Goal: Task Accomplishment & Management: Use online tool/utility

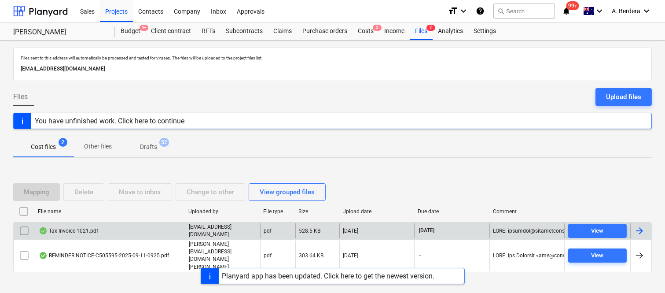
click at [121, 233] on div "Tax Invoice-1021.pdf" at bounding box center [110, 230] width 150 height 15
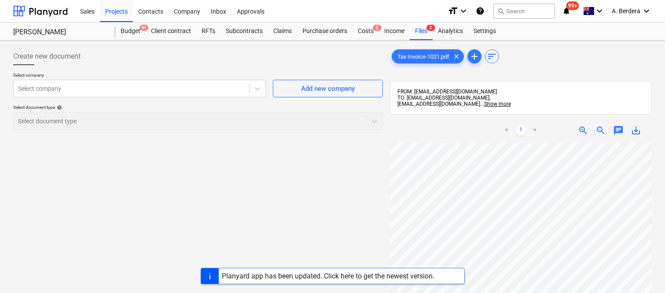
scroll to position [0, 135]
click at [161, 91] on div at bounding box center [131, 88] width 227 height 9
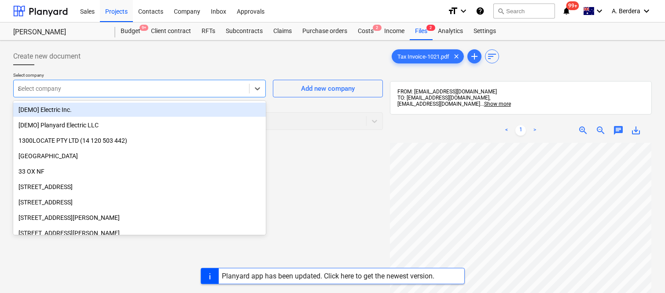
type input "ah"
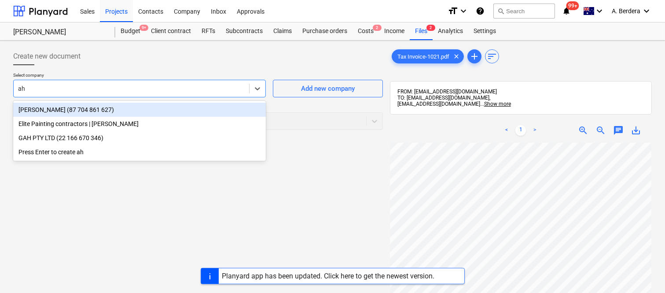
click at [177, 104] on div "[PERSON_NAME] (87 704 861 627)" at bounding box center [139, 109] width 252 height 14
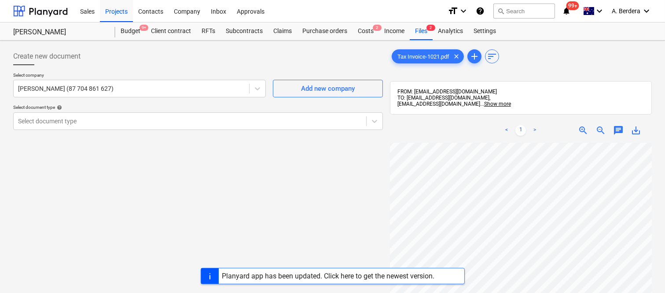
scroll to position [4, 0]
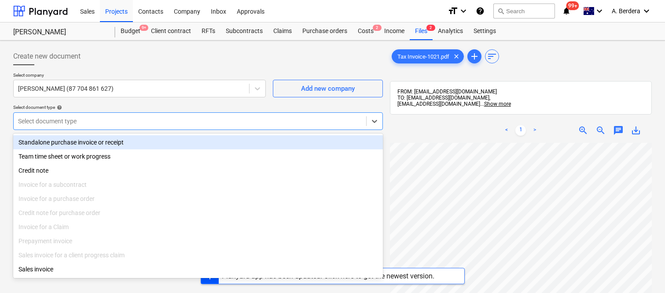
click at [201, 115] on div "Select document type" at bounding box center [190, 121] width 352 height 12
click at [218, 142] on div "Standalone purchase invoice or receipt" at bounding box center [197, 142] width 369 height 14
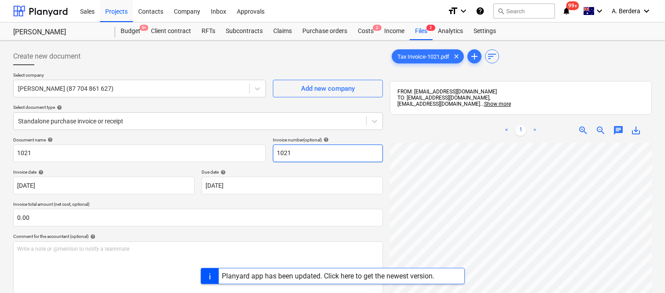
scroll to position [0, 135]
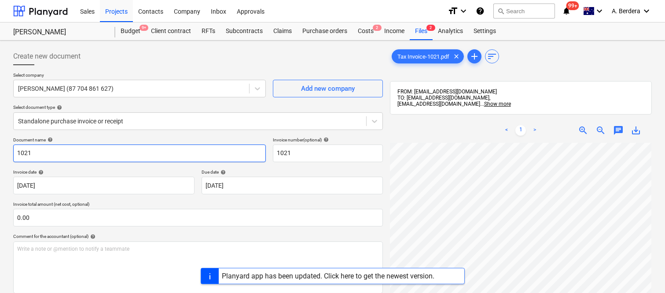
click at [18, 152] on input "1021" at bounding box center [139, 153] width 252 height 18
type input "EXPERT PAINTING SOLUTIONS INV- 1021"
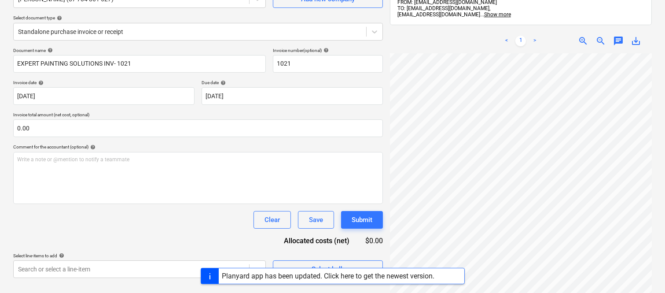
scroll to position [125, 0]
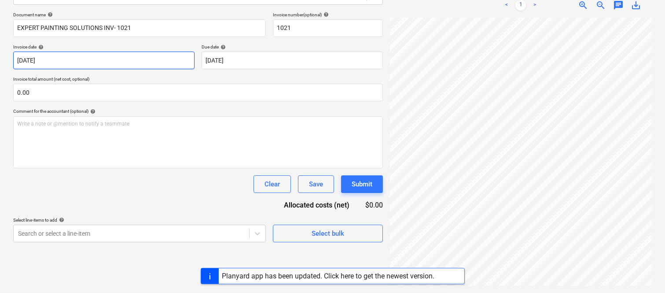
click at [146, 60] on body "Sales Projects Contacts Company Inbox Approvals format_size keyboard_arrow_down…" at bounding box center [332, 21] width 665 height 293
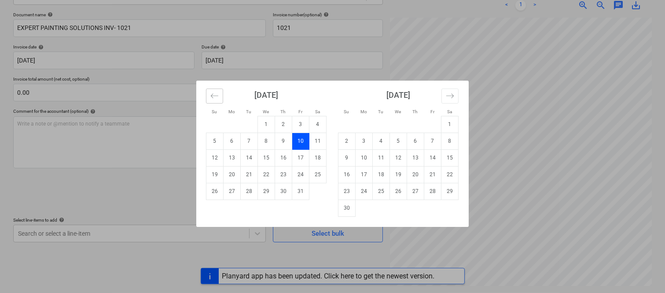
click at [216, 92] on icon "Move backward to switch to the previous month." at bounding box center [214, 95] width 8 height 8
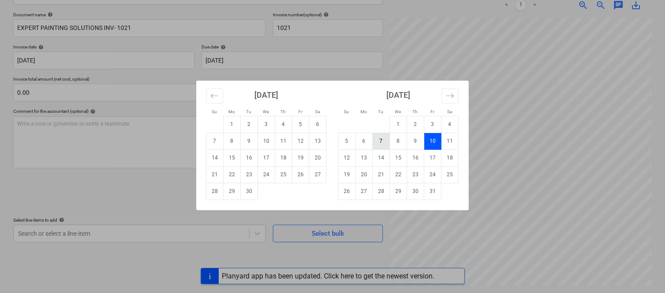
click at [383, 143] on td "7" at bounding box center [381, 140] width 17 height 17
type input "[DATE]"
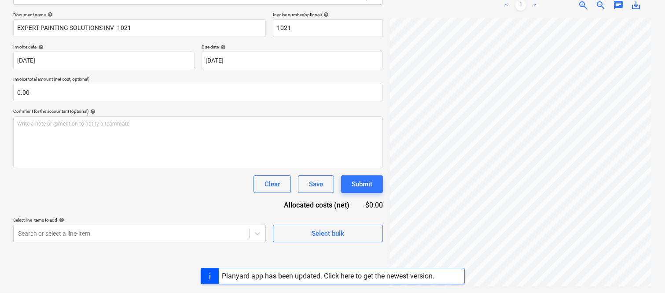
scroll to position [293, 135]
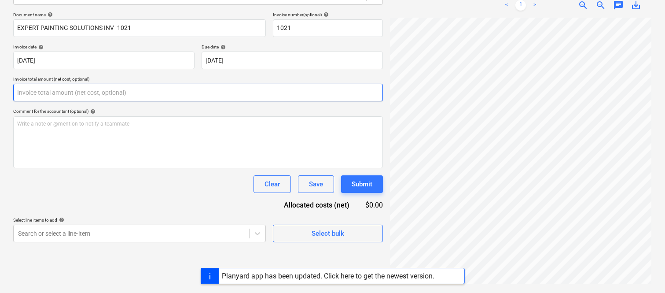
click at [81, 93] on input "text" at bounding box center [197, 93] width 369 height 18
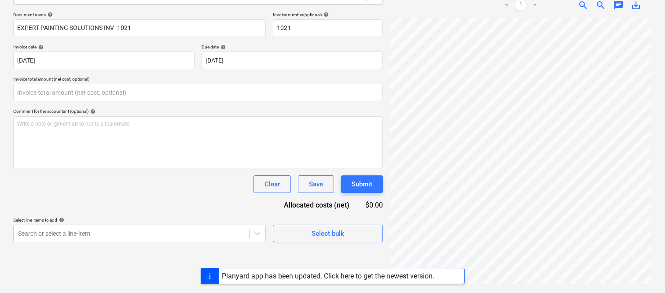
type input "0.00"
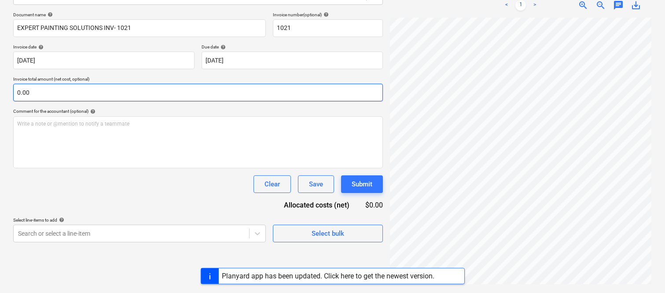
click at [72, 99] on input "0.00" at bounding box center [197, 93] width 369 height 18
paste input "18,181.81"
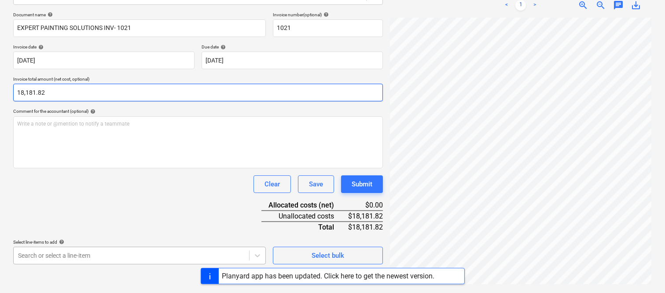
type input "18,181.82"
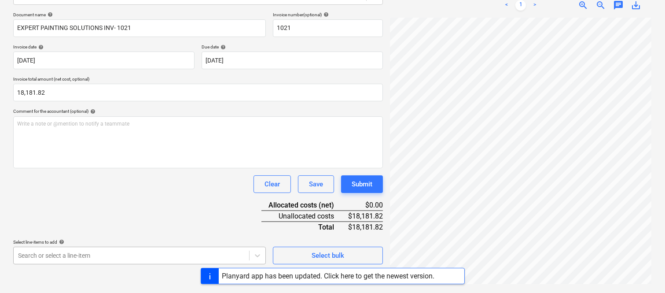
click at [91, 168] on body "Sales Projects Contacts Company Inbox Approvals format_size keyboard_arrow_down…" at bounding box center [332, 21] width 665 height 293
click at [168, 168] on body "Sales Projects Contacts Company Inbox Approvals format_size keyboard_arrow_down…" at bounding box center [332, 21] width 665 height 293
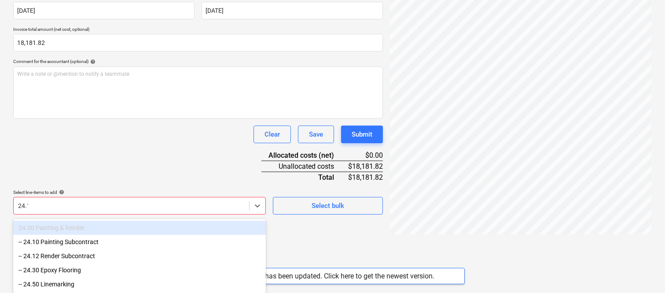
type input "24.10"
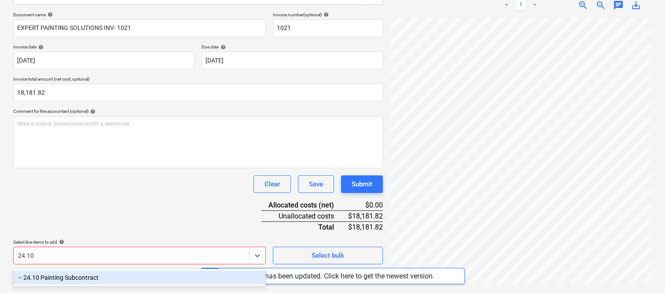
drag, startPoint x: 155, startPoint y: 277, endPoint x: 140, endPoint y: 200, distance: 78.9
click at [155, 275] on div "-- 24.10 Painting Subcontract" at bounding box center [139, 277] width 252 height 14
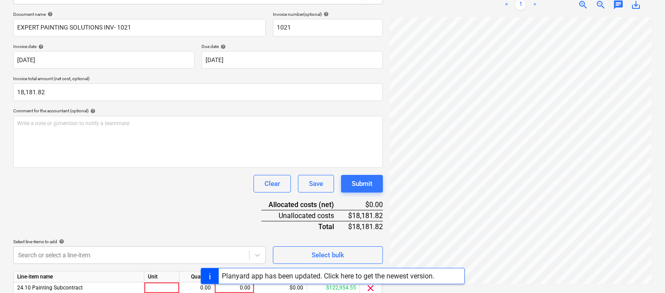
click at [139, 198] on div "Document name help EXPERT PAINTING SOLUTIONS INV- 1021 Invoice number (optional…" at bounding box center [197, 166] width 369 height 310
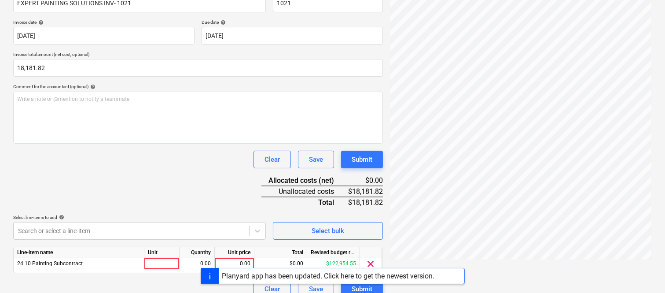
scroll to position [161, 0]
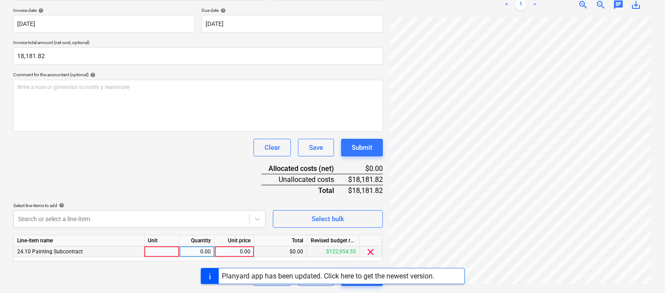
click at [175, 252] on div at bounding box center [161, 251] width 35 height 11
type input "INVOICE"
click at [192, 254] on div "0.00" at bounding box center [197, 251] width 28 height 11
type input "1"
click at [235, 252] on div "0.00" at bounding box center [234, 251] width 32 height 11
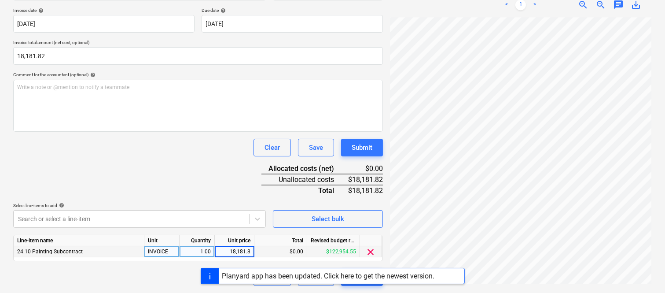
type input "18,181.82"
click at [182, 162] on div "Document name help EXPERT PAINTING SOLUTIONS INV- 1021 Invoice number (optional…" at bounding box center [197, 130] width 369 height 310
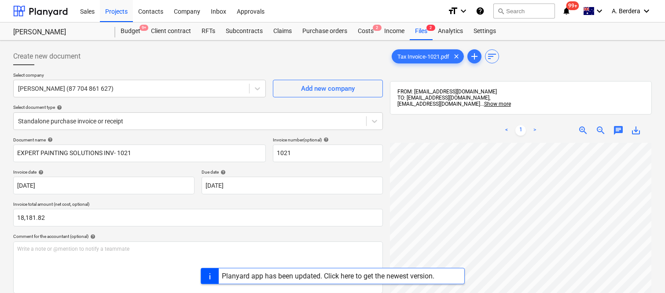
scroll to position [0, 135]
click at [548, 292] on html "Sales Projects Contacts Company Inbox Approvals format_size keyboard_arrow_down…" at bounding box center [332, 146] width 665 height 293
click at [208, 119] on div at bounding box center [190, 121] width 344 height 9
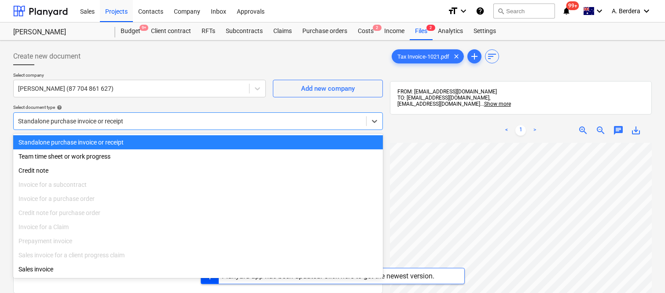
click at [218, 135] on div "Standalone purchase invoice or receipt" at bounding box center [197, 142] width 369 height 14
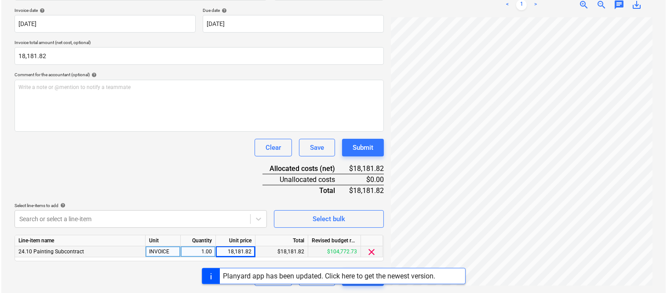
scroll to position [289, 60]
click at [380, 287] on div "Create new document Select company AHMADI, MOHSEN (87 704 861 627) Add new comp…" at bounding box center [198, 86] width 377 height 406
click at [377, 285] on button "Submit" at bounding box center [362, 277] width 42 height 18
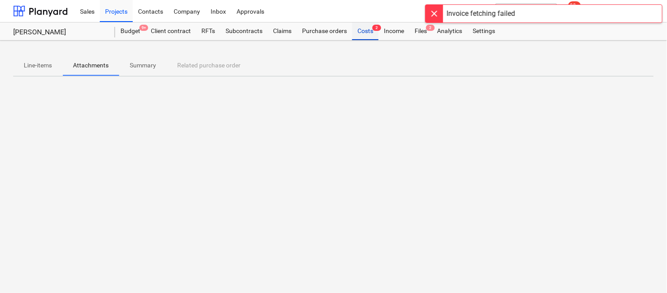
click at [362, 33] on div "Costs 2" at bounding box center [365, 31] width 26 height 18
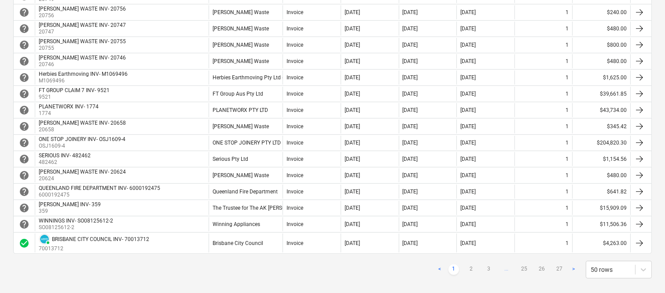
scroll to position [742, 0]
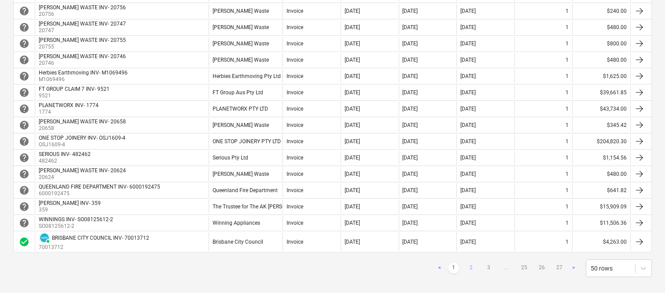
click at [472, 270] on link "2" at bounding box center [471, 268] width 11 height 11
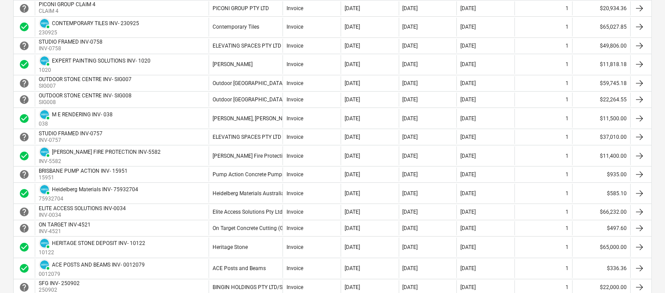
scroll to position [313, 0]
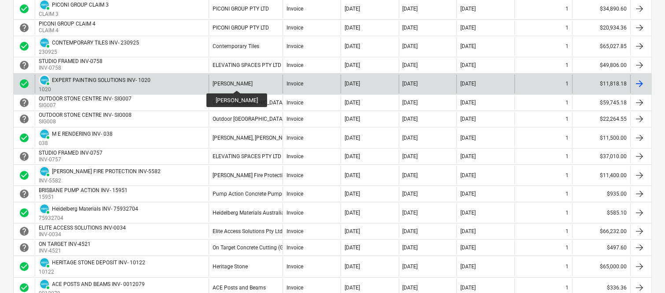
click at [240, 83] on div "[PERSON_NAME]" at bounding box center [232, 83] width 40 height 6
